Goal: Information Seeking & Learning: Learn about a topic

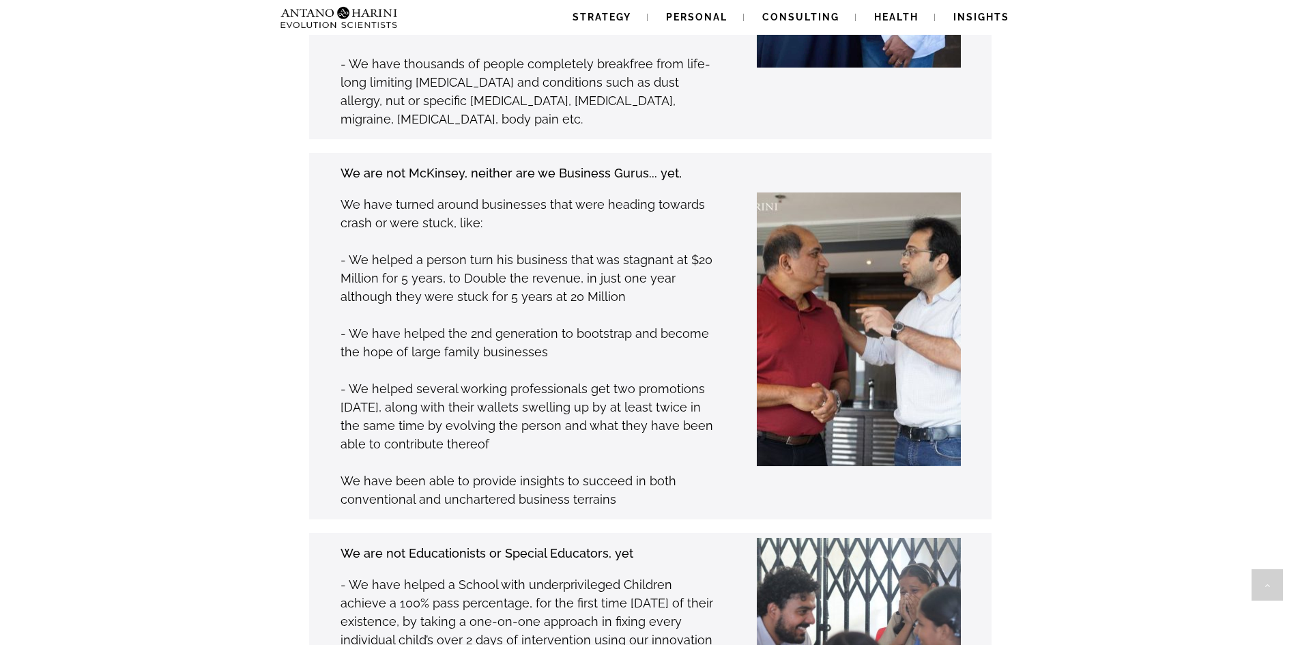
scroll to position [1402, 0]
drag, startPoint x: 351, startPoint y: 152, endPoint x: 536, endPoint y: 152, distance: 185.6
click at [536, 194] on p "We have turned around businesses that were heading towards crash or were stuck,…" at bounding box center [527, 212] width 373 height 37
click at [555, 194] on p "We have turned around businesses that were heading towards crash or were stuck,…" at bounding box center [527, 212] width 373 height 37
drag, startPoint x: 556, startPoint y: 150, endPoint x: 635, endPoint y: 155, distance: 79.3
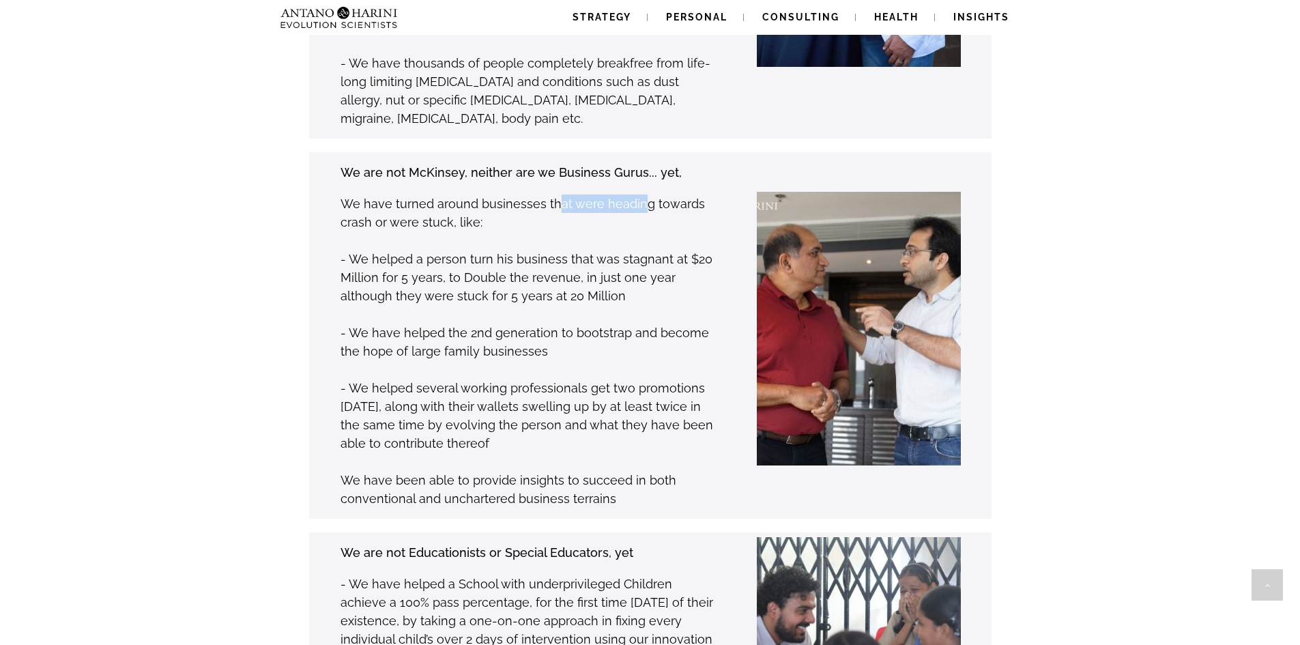
click at [635, 194] on p "We have turned around businesses that were heading towards crash or were stuck,…" at bounding box center [527, 212] width 373 height 37
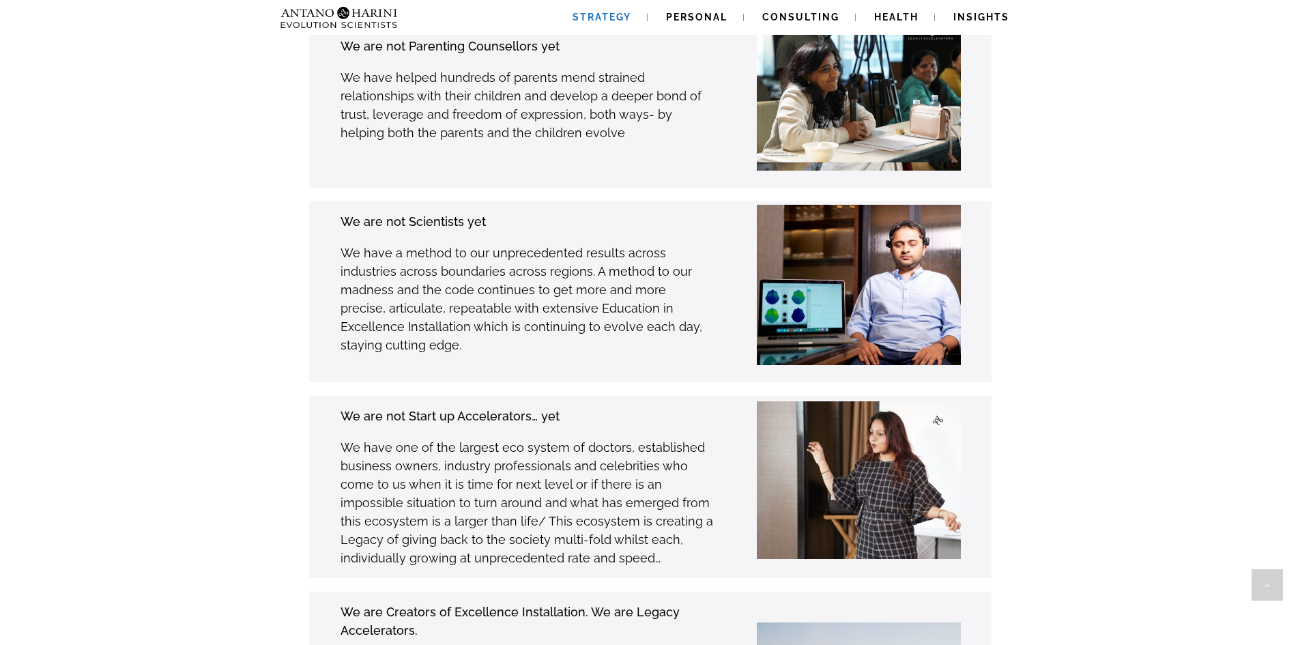
scroll to position [3522, 0]
click at [609, 11] on link "Strategy" at bounding box center [601, 17] width 91 height 35
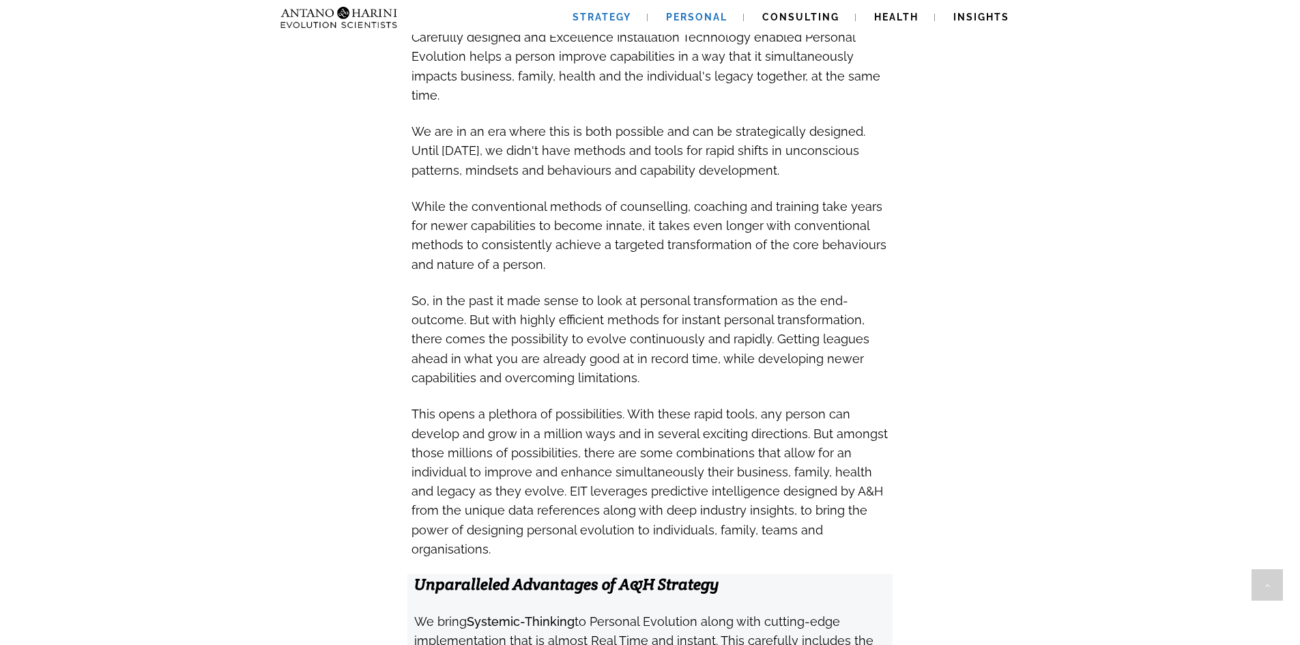
scroll to position [950, 0]
click at [704, 13] on span "Personal" at bounding box center [696, 17] width 61 height 11
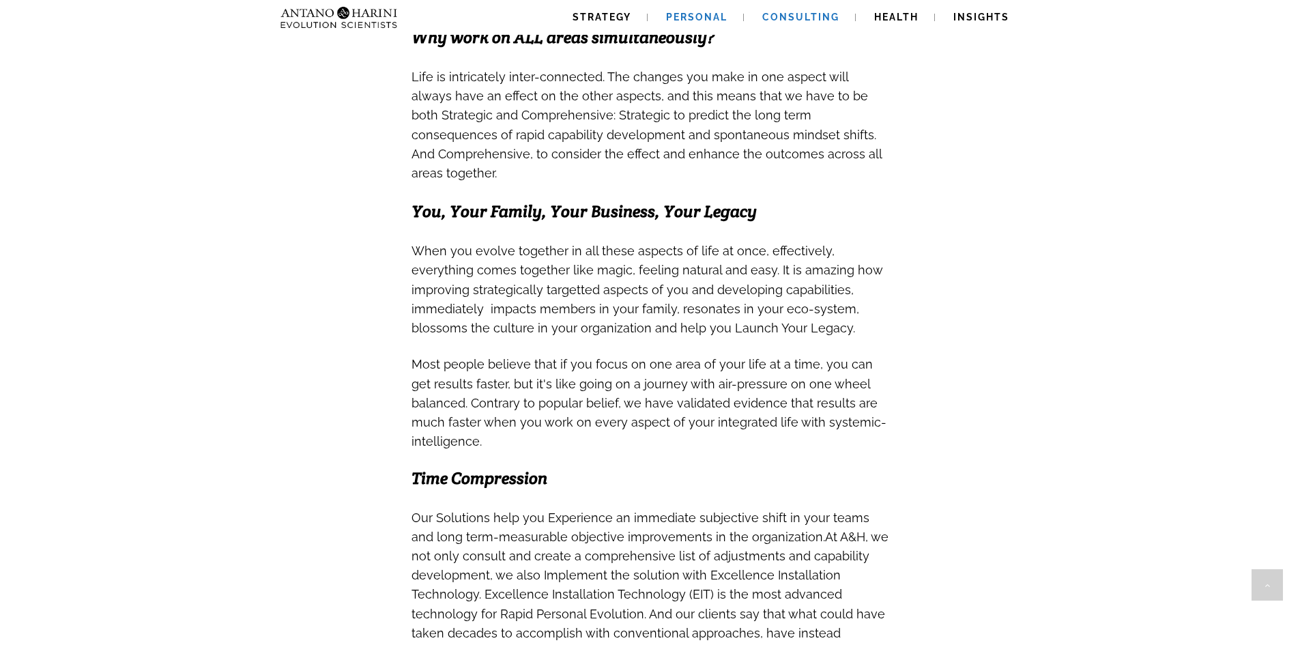
scroll to position [424, 0]
click at [795, 19] on span "Consulting" at bounding box center [800, 17] width 77 height 11
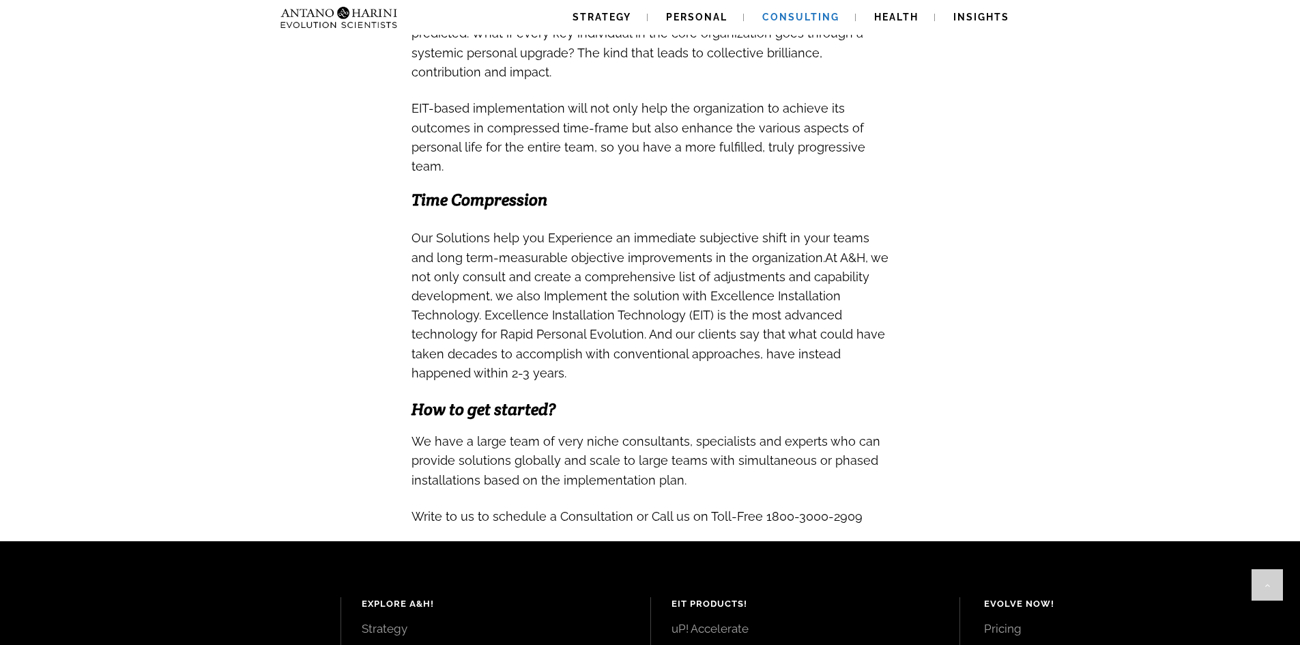
scroll to position [1161, 0]
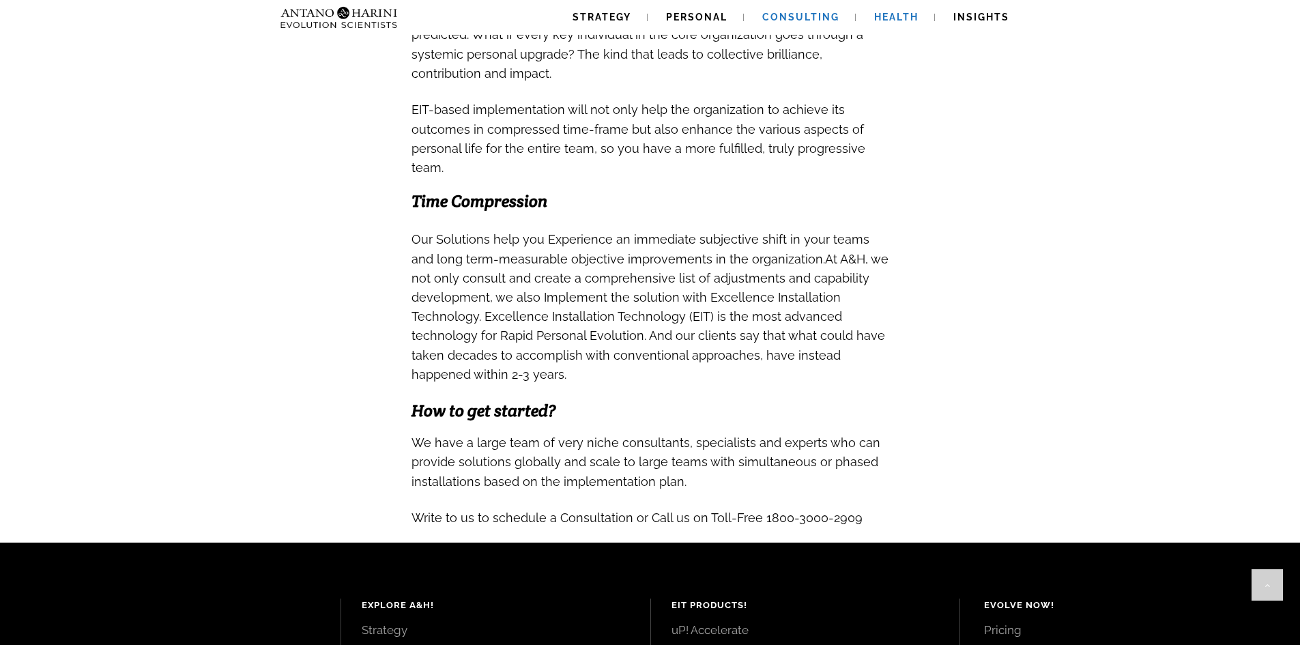
click at [898, 16] on span "Health" at bounding box center [896, 17] width 44 height 11
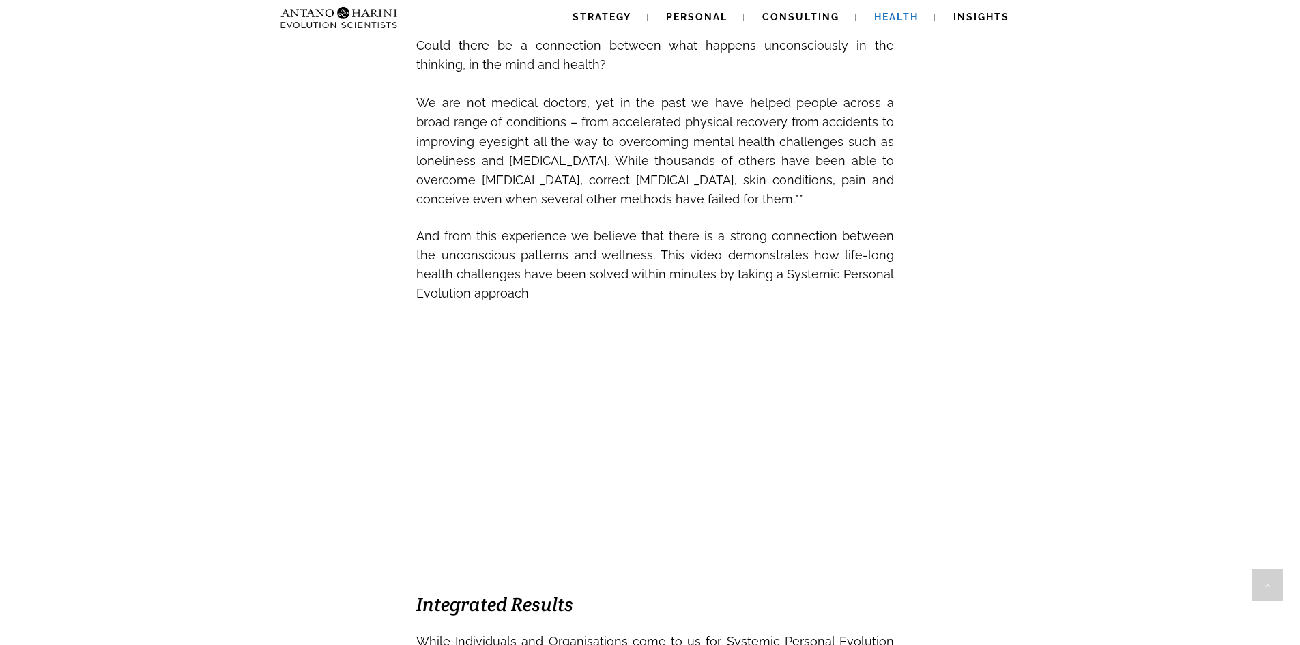
scroll to position [522, 0]
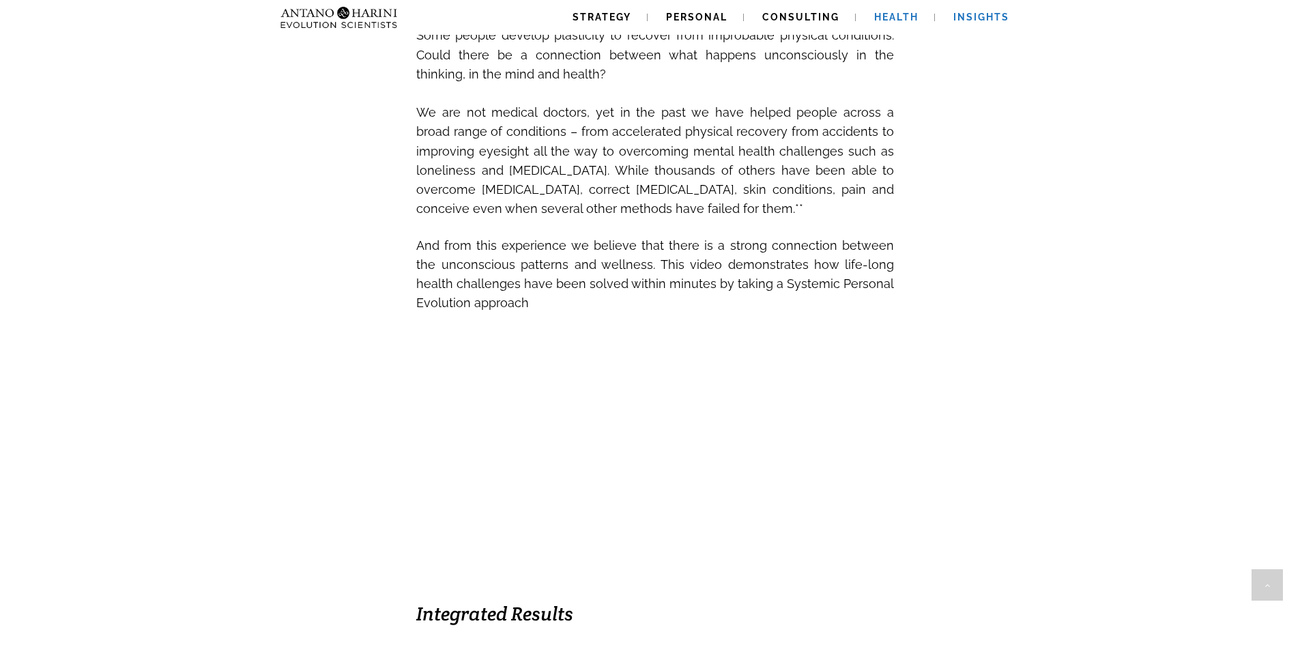
click at [967, 23] on link "Insights" at bounding box center [981, 17] width 89 height 35
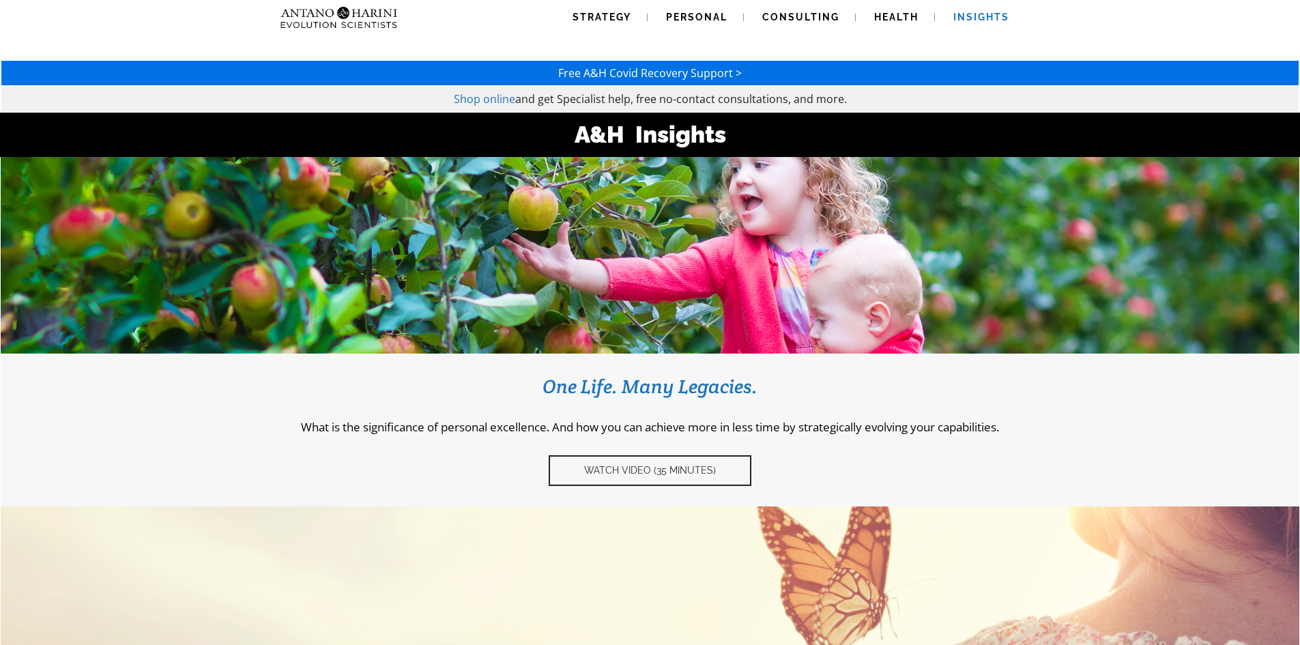
click at [378, 9] on img at bounding box center [339, 17] width 128 height 35
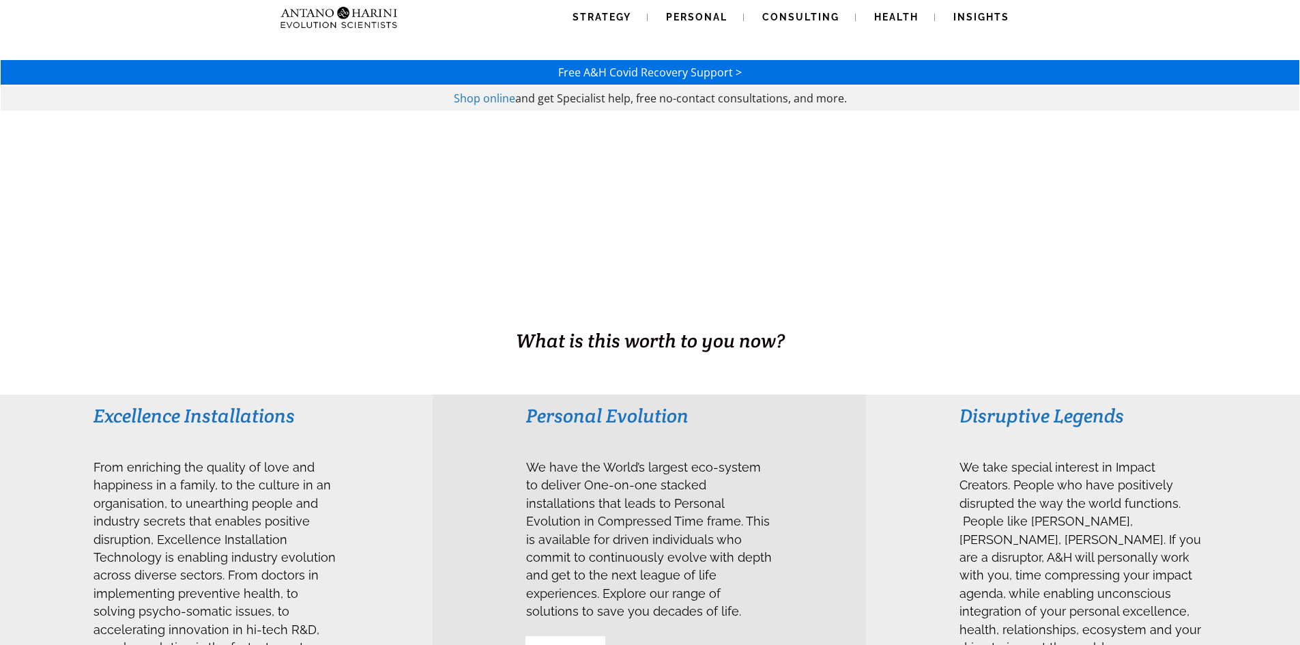
click at [704, 354] on div at bounding box center [650, 232] width 1300 height 243
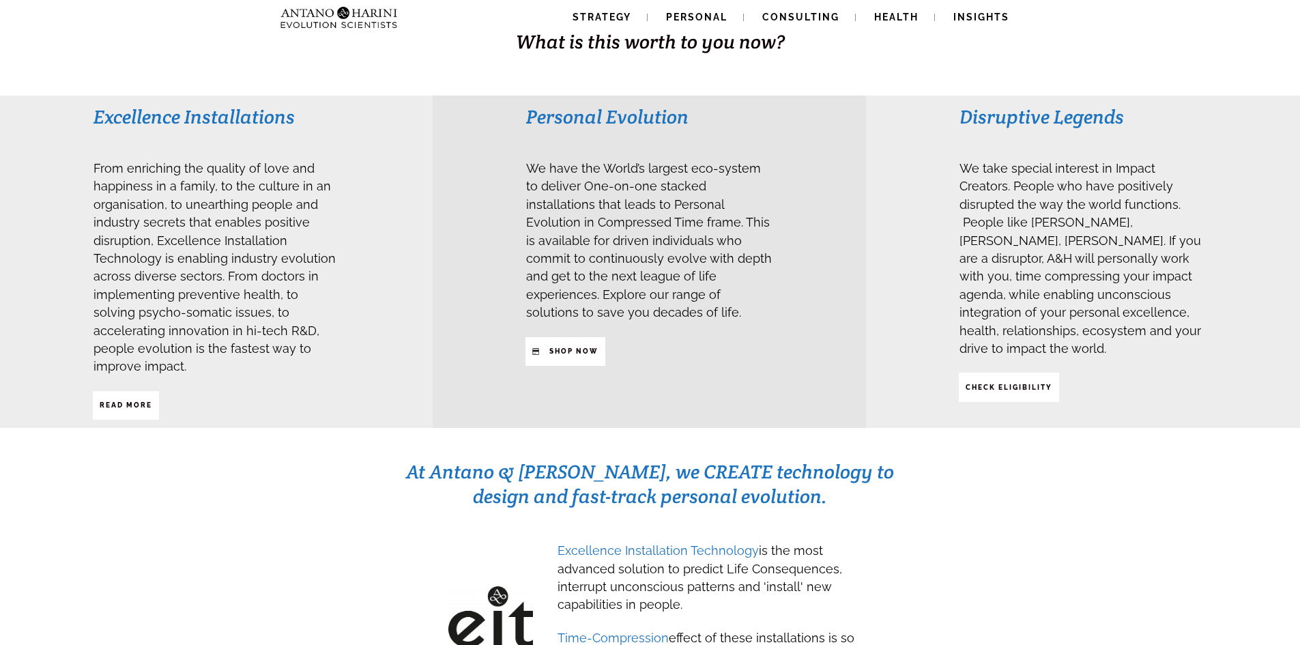
scroll to position [301, 0]
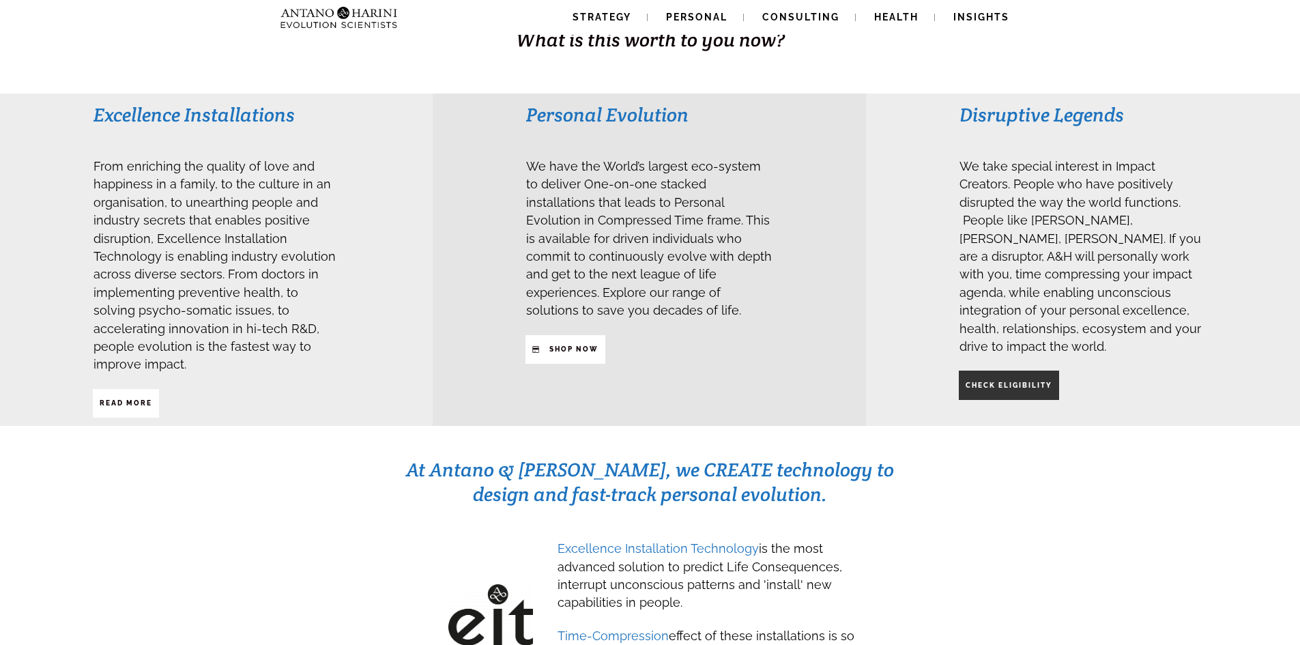
click at [1035, 396] on span "CHECK ELIGIBILITY" at bounding box center [1009, 385] width 87 height 23
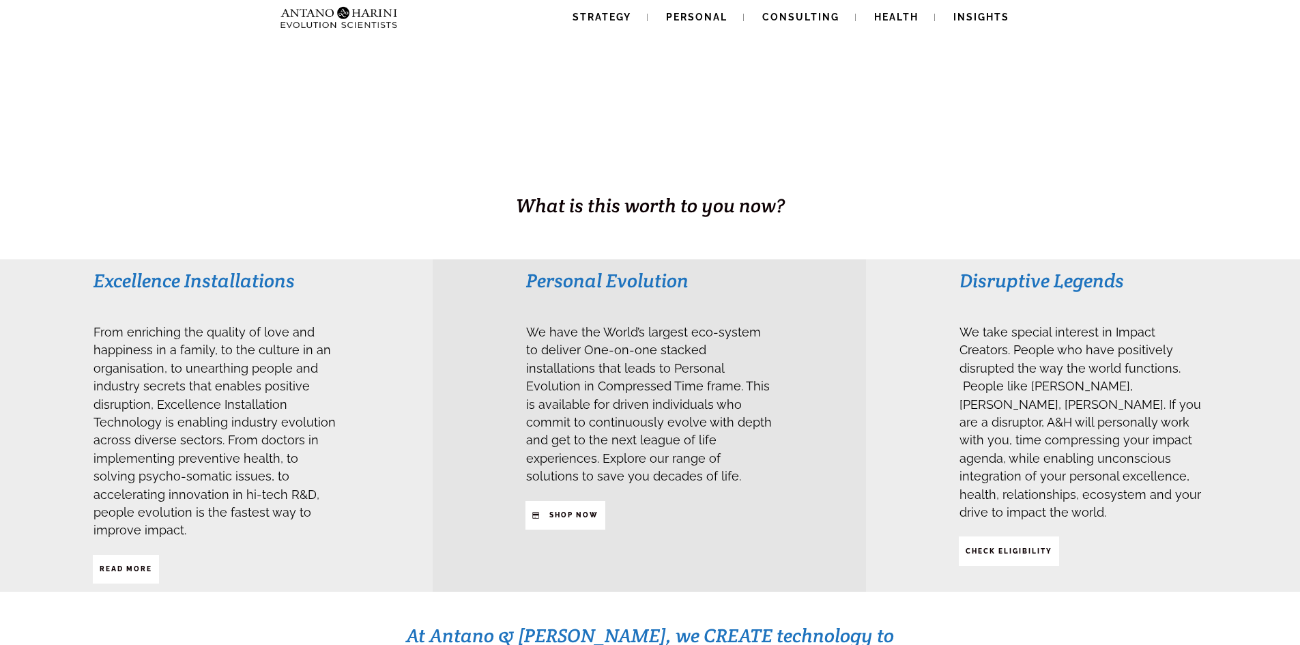
scroll to position [0, 0]
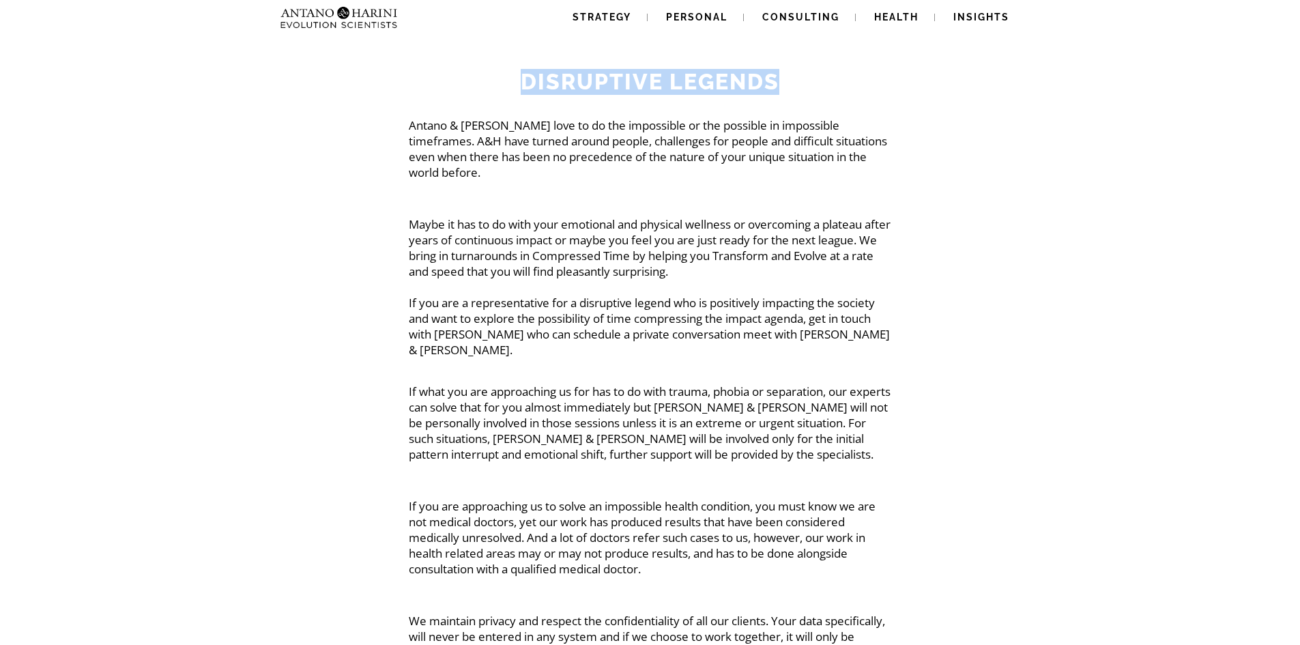
drag, startPoint x: 519, startPoint y: 82, endPoint x: 790, endPoint y: 82, distance: 270.9
click at [790, 82] on h2 "Disruptive Legends" at bounding box center [650, 82] width 749 height 26
click at [870, 194] on div "Antano & [PERSON_NAME] love to do the impossible or the possible in impossible …" at bounding box center [650, 430] width 485 height 627
drag, startPoint x: 764, startPoint y: 258, endPoint x: 412, endPoint y: 212, distance: 355.2
click at [412, 216] on p "Maybe it has to do with your emotional and physical wellness or overcoming a pl…" at bounding box center [650, 286] width 483 height 141
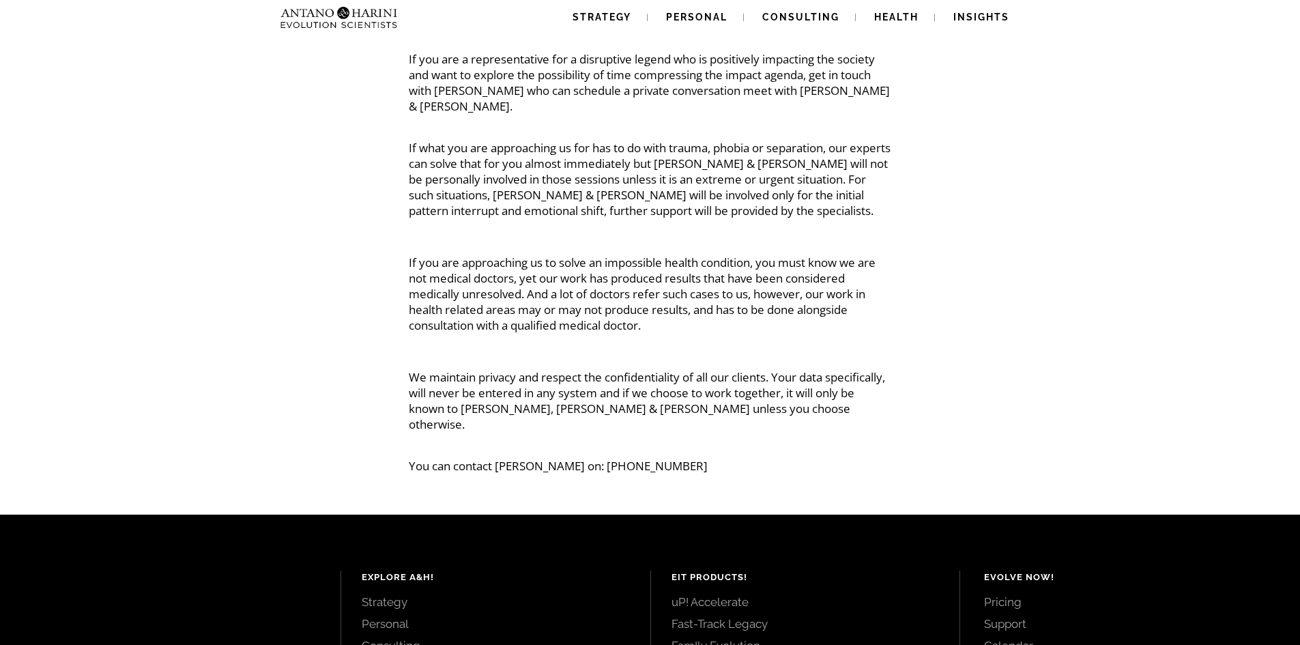
scroll to position [246, 0]
